Goal: Task Accomplishment & Management: Complete application form

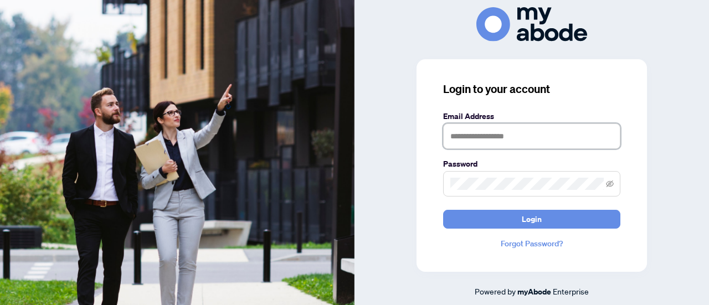
click at [465, 142] on input "text" at bounding box center [531, 136] width 177 height 25
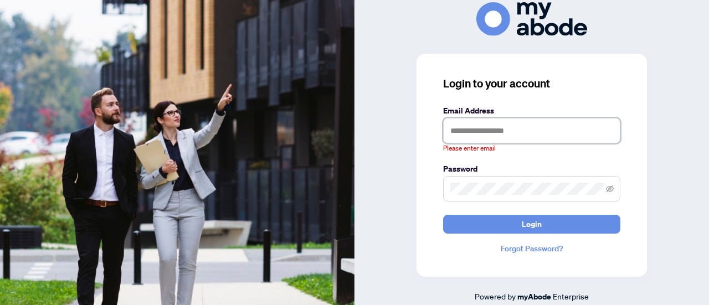
type input "**********"
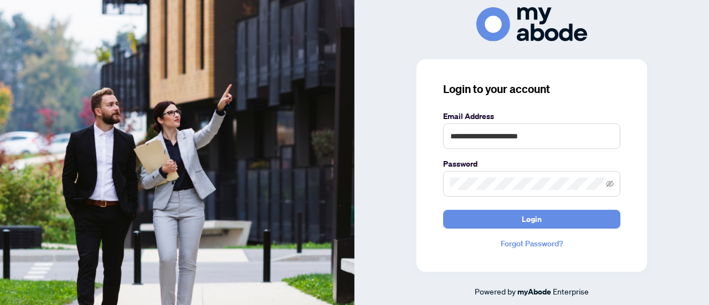
click at [443, 210] on button "Login" at bounding box center [531, 219] width 177 height 19
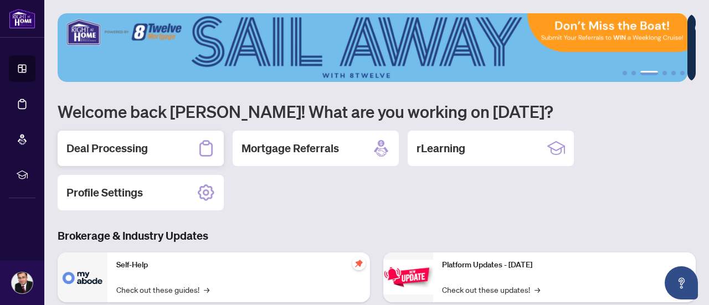
click at [78, 149] on h2 "Deal Processing" at bounding box center [106, 149] width 81 height 16
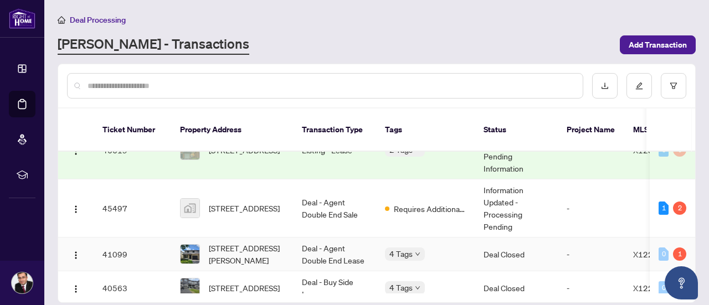
scroll to position [222, 0]
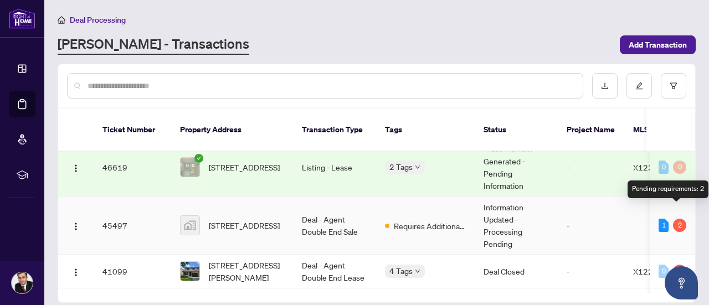
click at [679, 219] on div "2" at bounding box center [679, 225] width 13 height 13
click at [576, 209] on td "-" at bounding box center [591, 226] width 66 height 58
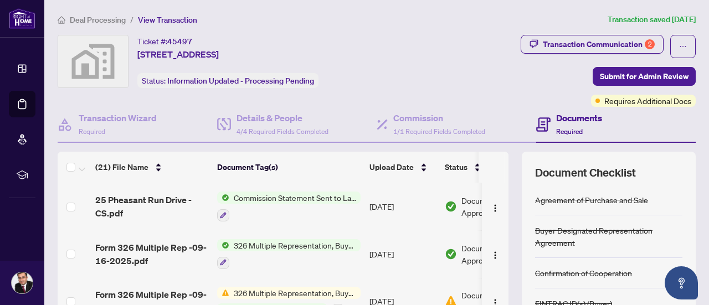
scroll to position [55, 0]
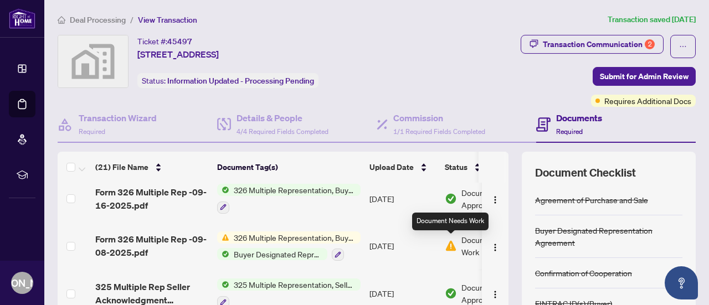
click at [454, 244] on img at bounding box center [451, 246] width 12 height 12
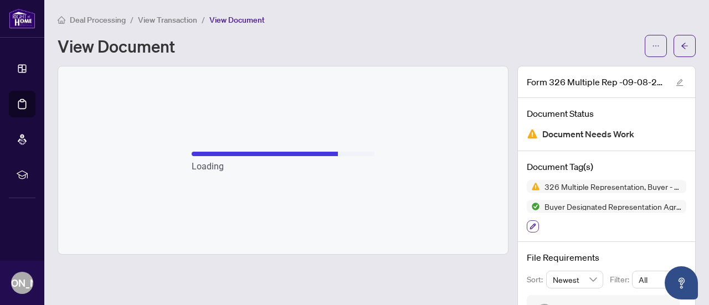
click at [530, 228] on icon "button" at bounding box center [533, 226] width 7 height 7
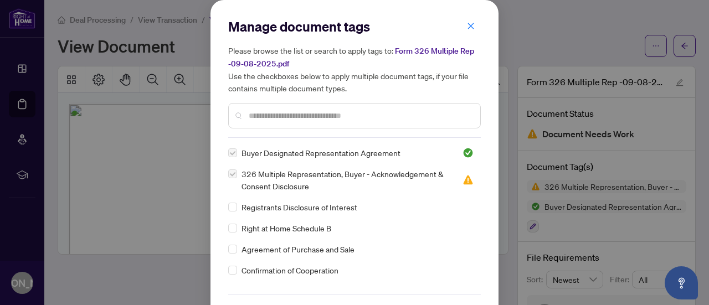
click at [228, 174] on label at bounding box center [232, 174] width 9 height 12
click at [232, 173] on label at bounding box center [232, 174] width 9 height 12
click at [282, 173] on span "326 Multiple Representation, Buyer - Acknowledgement & Consent Disclosure" at bounding box center [346, 180] width 208 height 24
drag, startPoint x: 378, startPoint y: 177, endPoint x: 331, endPoint y: 179, distance: 47.7
click at [331, 179] on span "326 Multiple Representation, Buyer - Acknowledgement & Consent Disclosure" at bounding box center [346, 180] width 208 height 24
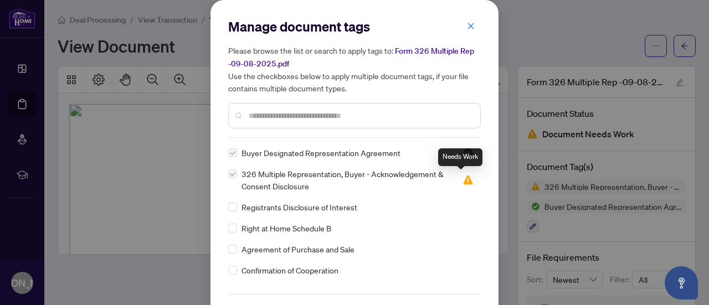
click at [463, 179] on img at bounding box center [468, 180] width 11 height 11
click at [467, 24] on icon "close" at bounding box center [471, 26] width 8 height 8
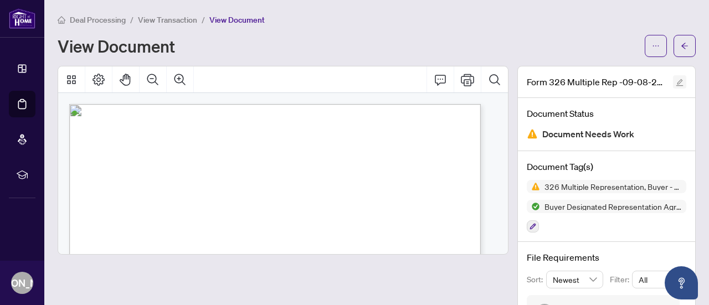
click at [676, 85] on icon "edit" at bounding box center [680, 83] width 8 height 8
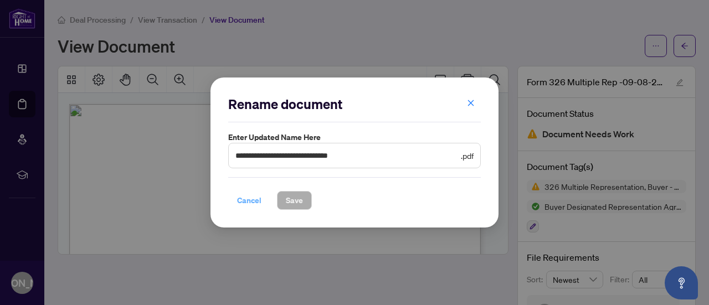
click at [242, 202] on span "Cancel" at bounding box center [249, 201] width 24 height 18
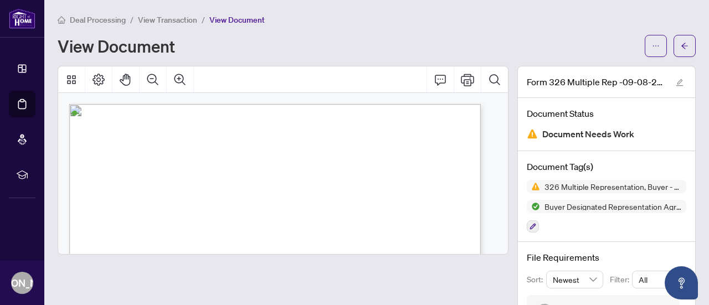
click at [530, 134] on div "Document Needs Work" at bounding box center [607, 134] width 160 height 15
click at [681, 42] on icon "arrow-left" at bounding box center [685, 46] width 8 height 8
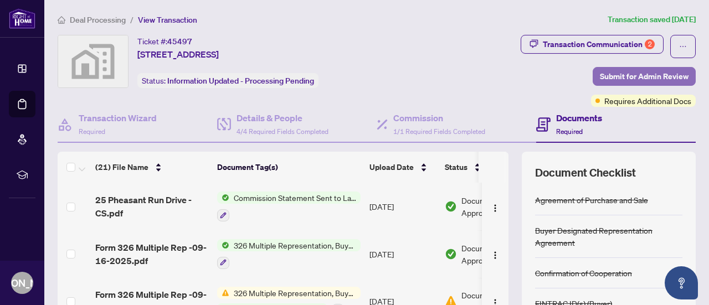
click at [656, 80] on span "Submit for Admin Review" at bounding box center [644, 77] width 89 height 18
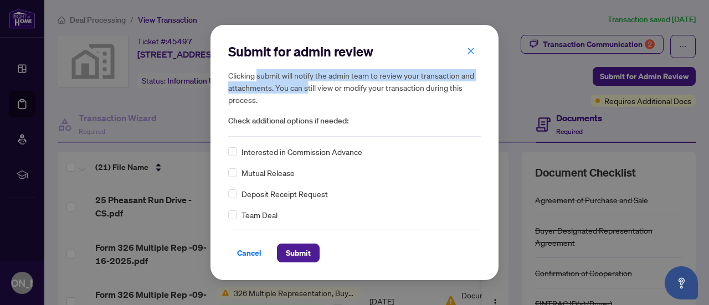
drag, startPoint x: 257, startPoint y: 73, endPoint x: 306, endPoint y: 85, distance: 50.1
click at [306, 85] on h5 "Clicking submit will notify the admin team to review your transaction and attac…" at bounding box center [354, 87] width 253 height 37
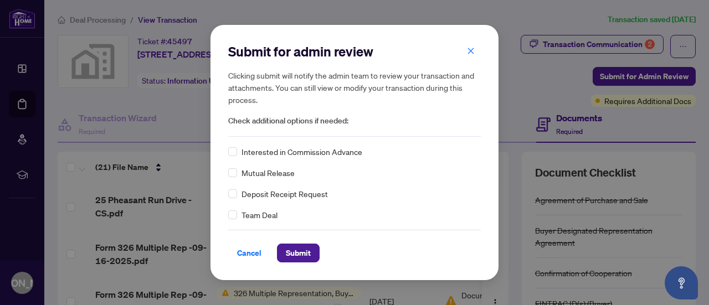
click at [347, 88] on h5 "Clicking submit will notify the admin team to review your transaction and attac…" at bounding box center [354, 87] width 253 height 37
drag, startPoint x: 423, startPoint y: 90, endPoint x: 290, endPoint y: 82, distance: 133.2
click at [290, 82] on h5 "Clicking submit will notify the admin team to review your transaction and attac…" at bounding box center [354, 87] width 253 height 37
click at [267, 76] on h5 "Clicking submit will notify the admin team to review your transaction and attac…" at bounding box center [354, 87] width 253 height 37
click at [300, 253] on span "Submit" at bounding box center [298, 253] width 25 height 18
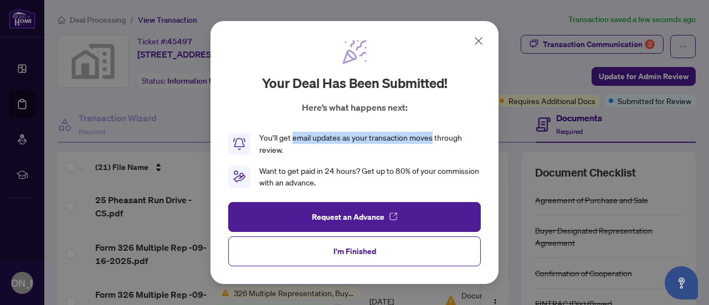
drag, startPoint x: 432, startPoint y: 140, endPoint x: 294, endPoint y: 140, distance: 138.0
click at [294, 140] on div "You’ll get email updates as your transaction moves through review." at bounding box center [370, 144] width 222 height 24
click at [293, 140] on div "You’ll get email updates as your transaction moves through review." at bounding box center [370, 144] width 222 height 24
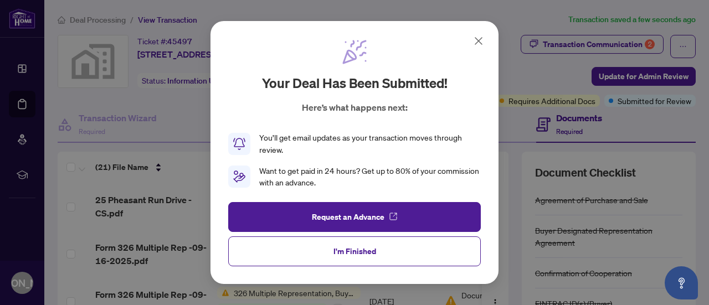
click at [475, 42] on icon at bounding box center [478, 40] width 13 height 13
